Goal: Transaction & Acquisition: Purchase product/service

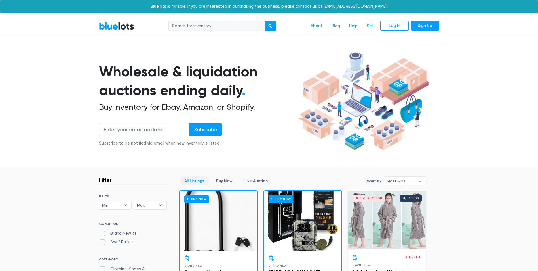
click at [174, 26] on input "search" at bounding box center [216, 26] width 96 height 10
type input "pallots"
click at [272, 26] on div "submit" at bounding box center [270, 26] width 4 height 4
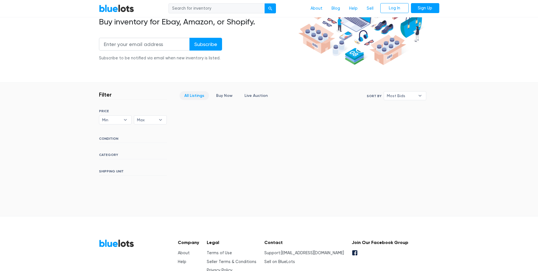
scroll to position [57, 0]
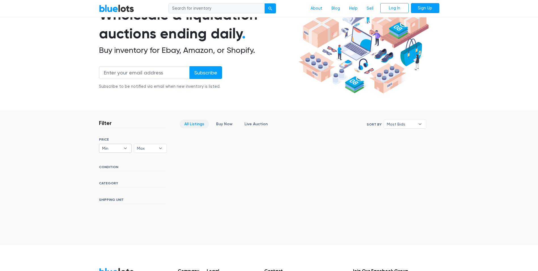
click at [107, 149] on span "Min" at bounding box center [111, 148] width 19 height 9
click at [106, 168] on li "$100" at bounding box center [123, 168] width 44 height 9
select select "10000"
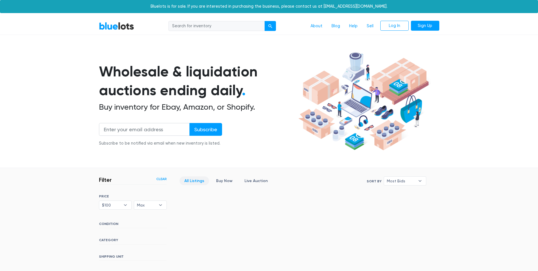
scroll to position [123, 0]
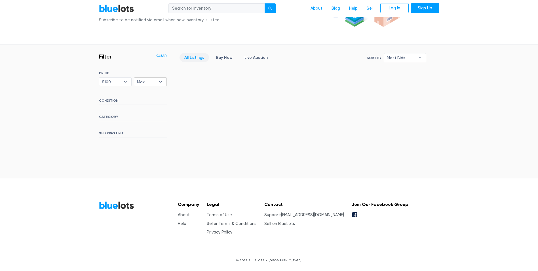
click at [161, 83] on b "▾" at bounding box center [161, 81] width 12 height 9
click at [151, 111] on li "$200" at bounding box center [158, 111] width 44 height 9
select select "20000"
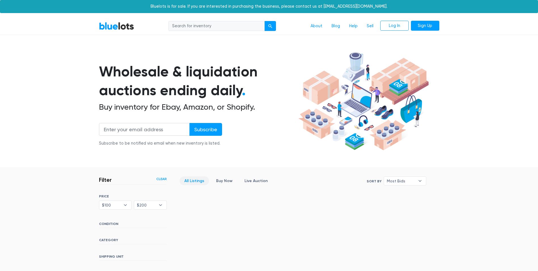
scroll to position [123, 0]
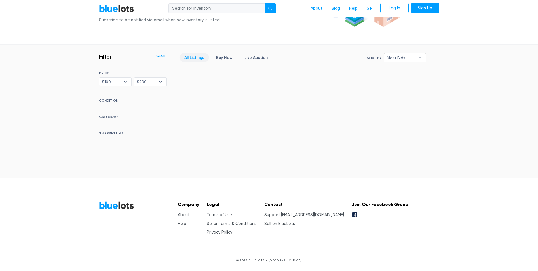
click at [422, 58] on b "▾" at bounding box center [420, 57] width 12 height 9
click at [338, 111] on div "Filter Filter & Sort Clear SORT BY Most Bids Ending Soonest Newly Listed Lowest…" at bounding box center [269, 96] width 349 height 103
click at [357, 215] on icon at bounding box center [354, 214] width 5 height 5
click at [112, 100] on h6 "CONDITION" at bounding box center [133, 101] width 68 height 6
click at [107, 117] on h6 "CATEGORY" at bounding box center [133, 118] width 68 height 6
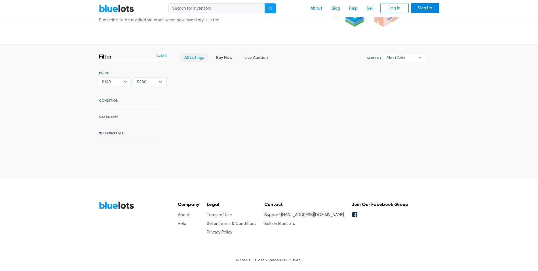
click at [422, 8] on link "Sign Up" at bounding box center [425, 8] width 28 height 10
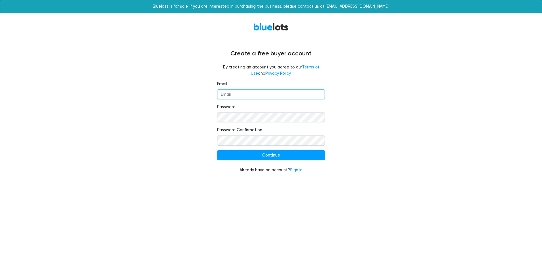
click at [224, 94] on input "Email" at bounding box center [271, 94] width 108 height 10
type input "skessler21@gmail.com"
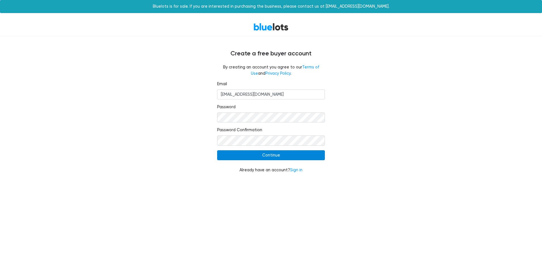
click at [278, 154] on input "Continue" at bounding box center [271, 155] width 108 height 10
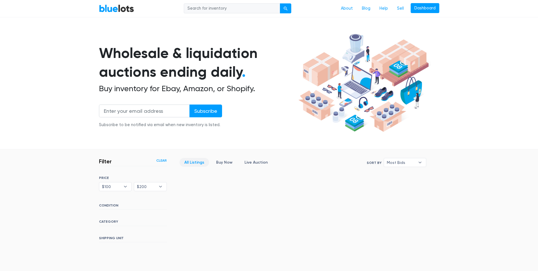
scroll to position [28, 0]
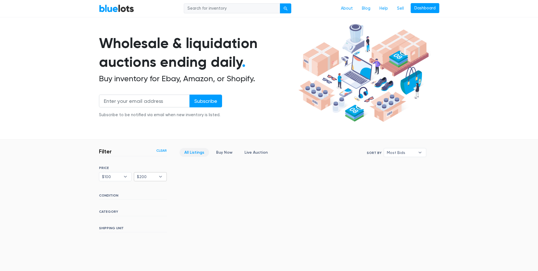
click at [161, 176] on b "▾" at bounding box center [161, 176] width 12 height 9
click at [156, 214] on li "$300" at bounding box center [158, 214] width 44 height 9
select select "30000"
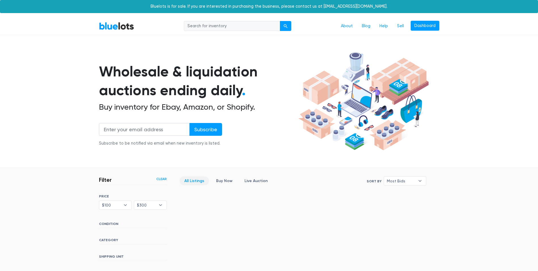
scroll to position [123, 0]
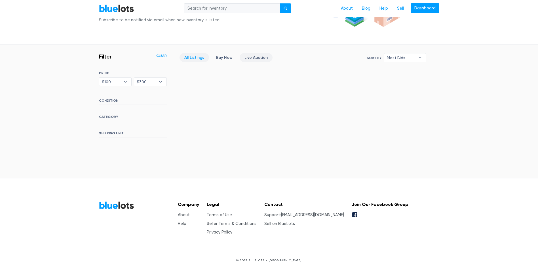
click at [248, 57] on link "Live Auction" at bounding box center [256, 57] width 33 height 9
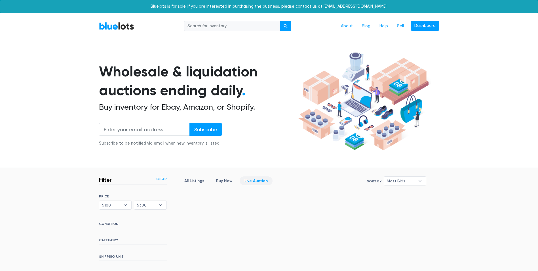
click at [194, 25] on input "search" at bounding box center [232, 26] width 96 height 10
click at [174, 29] on div "About Blog Help Sell Dashboard" at bounding box center [289, 26] width 301 height 11
click at [198, 25] on input "search" at bounding box center [232, 26] width 96 height 10
type input "pallots"
click at [280, 21] on button "submit" at bounding box center [285, 26] width 11 height 10
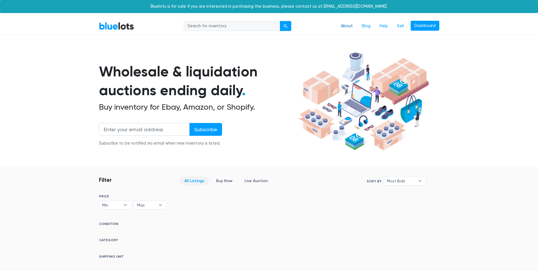
click at [344, 26] on link "About" at bounding box center [346, 26] width 21 height 11
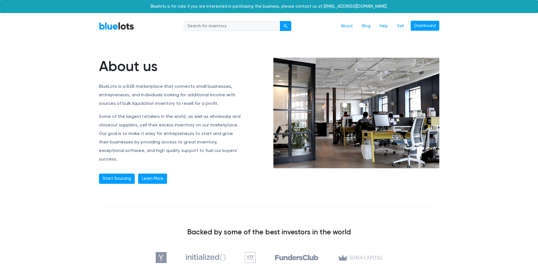
click at [153, 173] on link "Learn More" at bounding box center [152, 178] width 29 height 10
click at [110, 173] on link "Start Sourcing" at bounding box center [117, 178] width 36 height 10
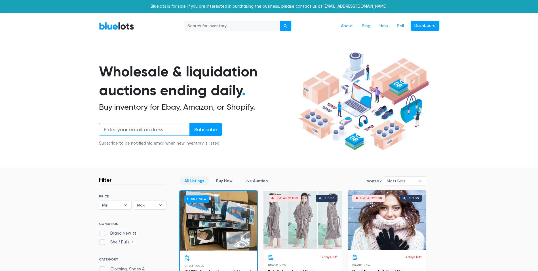
click at [110, 130] on input "email" at bounding box center [144, 129] width 91 height 13
type input "skessler21@gmail.com"
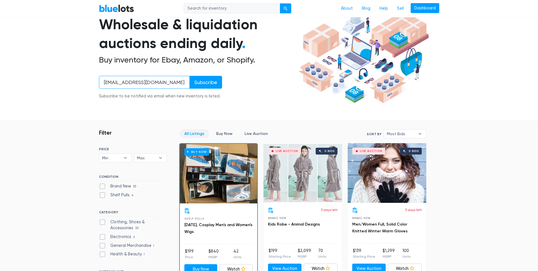
scroll to position [57, 0]
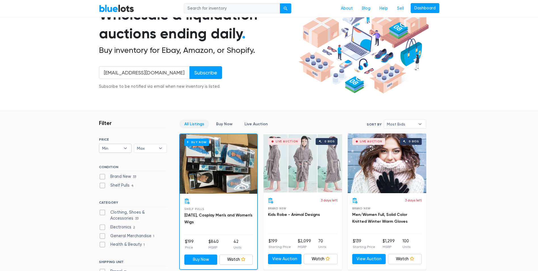
click at [126, 147] on b "▾" at bounding box center [125, 148] width 12 height 9
click at [120, 169] on li "$100" at bounding box center [123, 168] width 44 height 9
select select "10000"
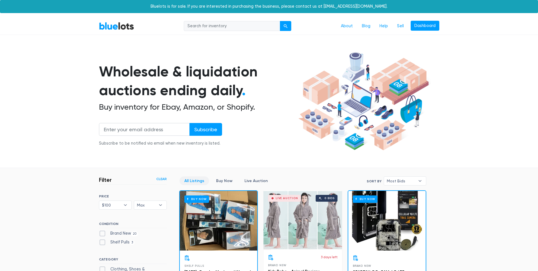
scroll to position [153, 0]
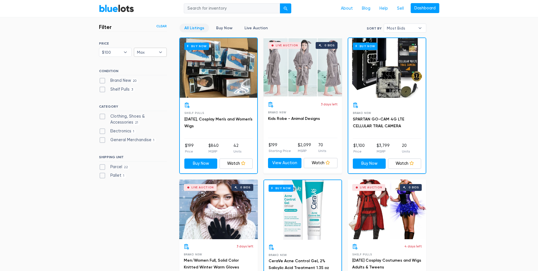
click at [160, 52] on b "▾" at bounding box center [161, 52] width 12 height 9
click at [152, 84] on li "$200" at bounding box center [158, 81] width 44 height 9
select select "20000"
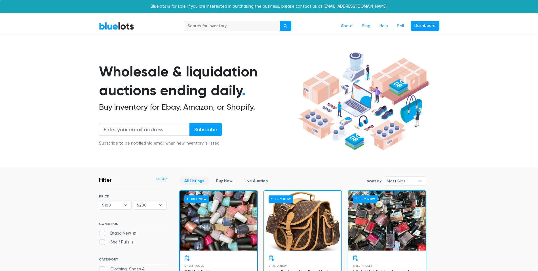
scroll to position [153, 0]
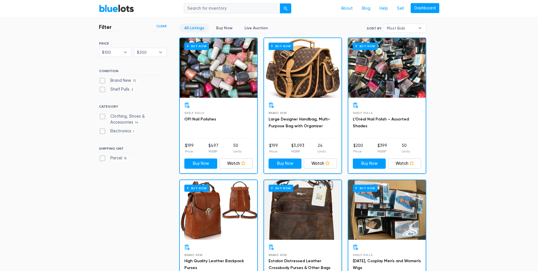
click at [102, 90] on label "Shelf Pulls 2" at bounding box center [117, 89] width 36 height 6
click at [102, 90] on Pulls"] "Shelf Pulls 2" at bounding box center [101, 88] width 4 height 4
checkbox Pulls"] "true"
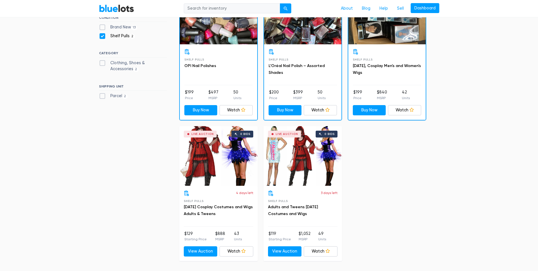
scroll to position [178, 0]
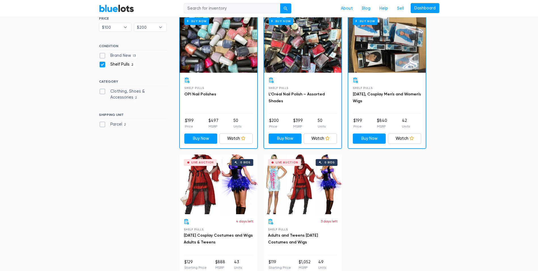
click at [193, 9] on input "search" at bounding box center [232, 8] width 96 height 10
type input "household"
click at [286, 8] on div "submit" at bounding box center [286, 9] width 4 height 4
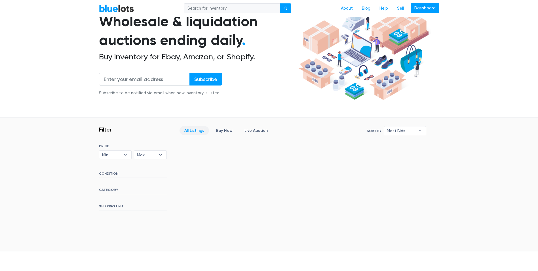
scroll to position [57, 0]
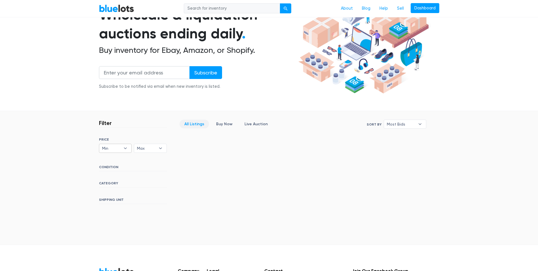
click at [124, 147] on b "▾" at bounding box center [125, 148] width 12 height 9
click at [119, 167] on li "$100" at bounding box center [123, 168] width 44 height 9
select select "10000"
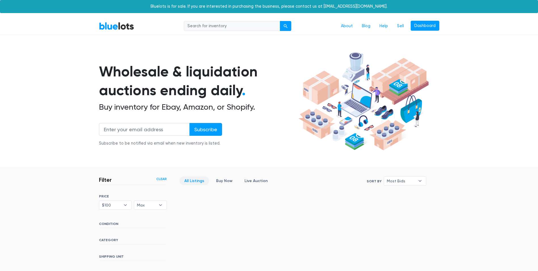
scroll to position [123, 0]
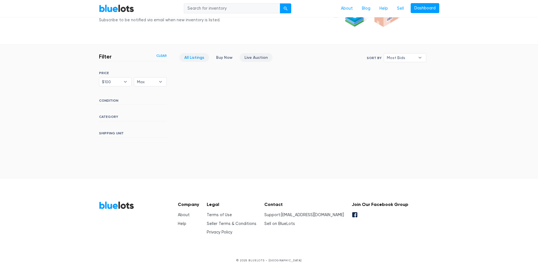
click at [253, 55] on link "Live Auction" at bounding box center [256, 57] width 33 height 9
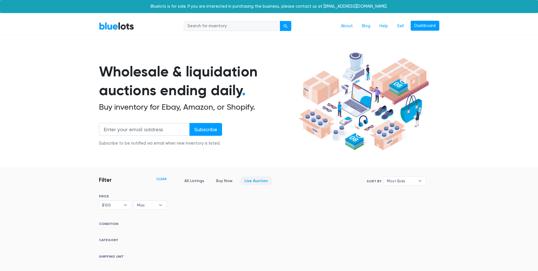
scroll to position [123, 0]
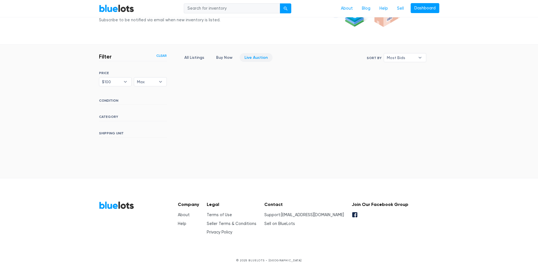
click at [252, 58] on link "Live Auction" at bounding box center [256, 57] width 33 height 9
click at [216, 57] on link "Buy Now" at bounding box center [224, 57] width 26 height 9
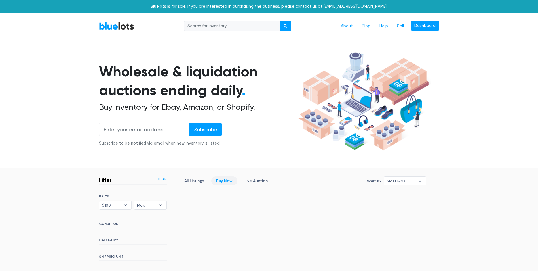
scroll to position [123, 0]
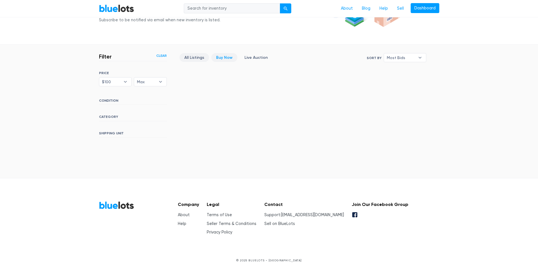
click at [202, 57] on link "All Listings" at bounding box center [194, 57] width 29 height 9
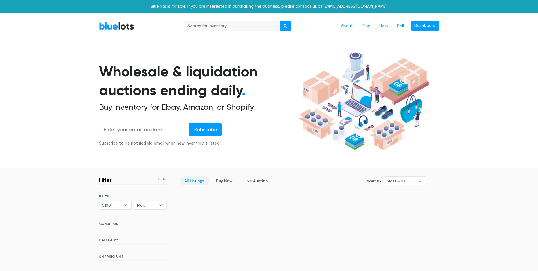
scroll to position [123, 0]
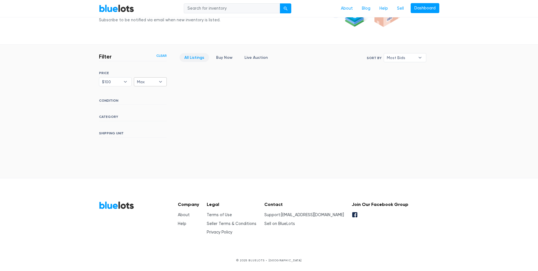
click at [162, 82] on b "▾" at bounding box center [161, 81] width 12 height 9
click at [155, 121] on li "$300" at bounding box center [158, 120] width 44 height 9
select select "30000"
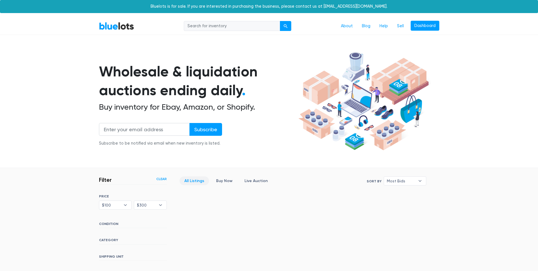
scroll to position [123, 0]
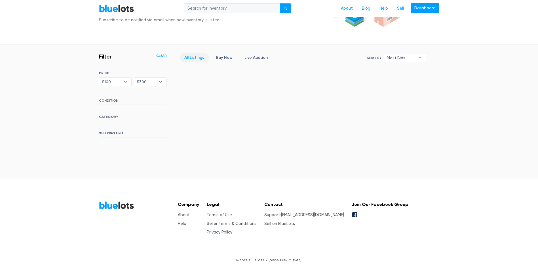
click at [109, 100] on h6 "CONDITION" at bounding box center [133, 101] width 68 height 6
click at [111, 114] on div "SORT BY Most Bids Ending Soonest Newly Listed Lowest Price Highest Price Most B…" at bounding box center [133, 104] width 68 height 66
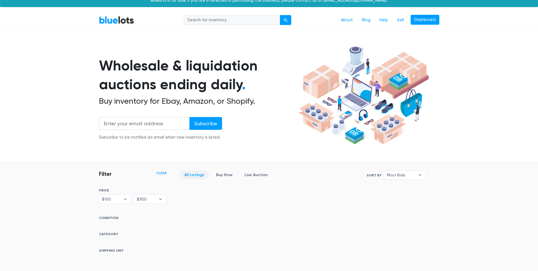
scroll to position [0, 0]
